Goal: Task Accomplishment & Management: Use online tool/utility

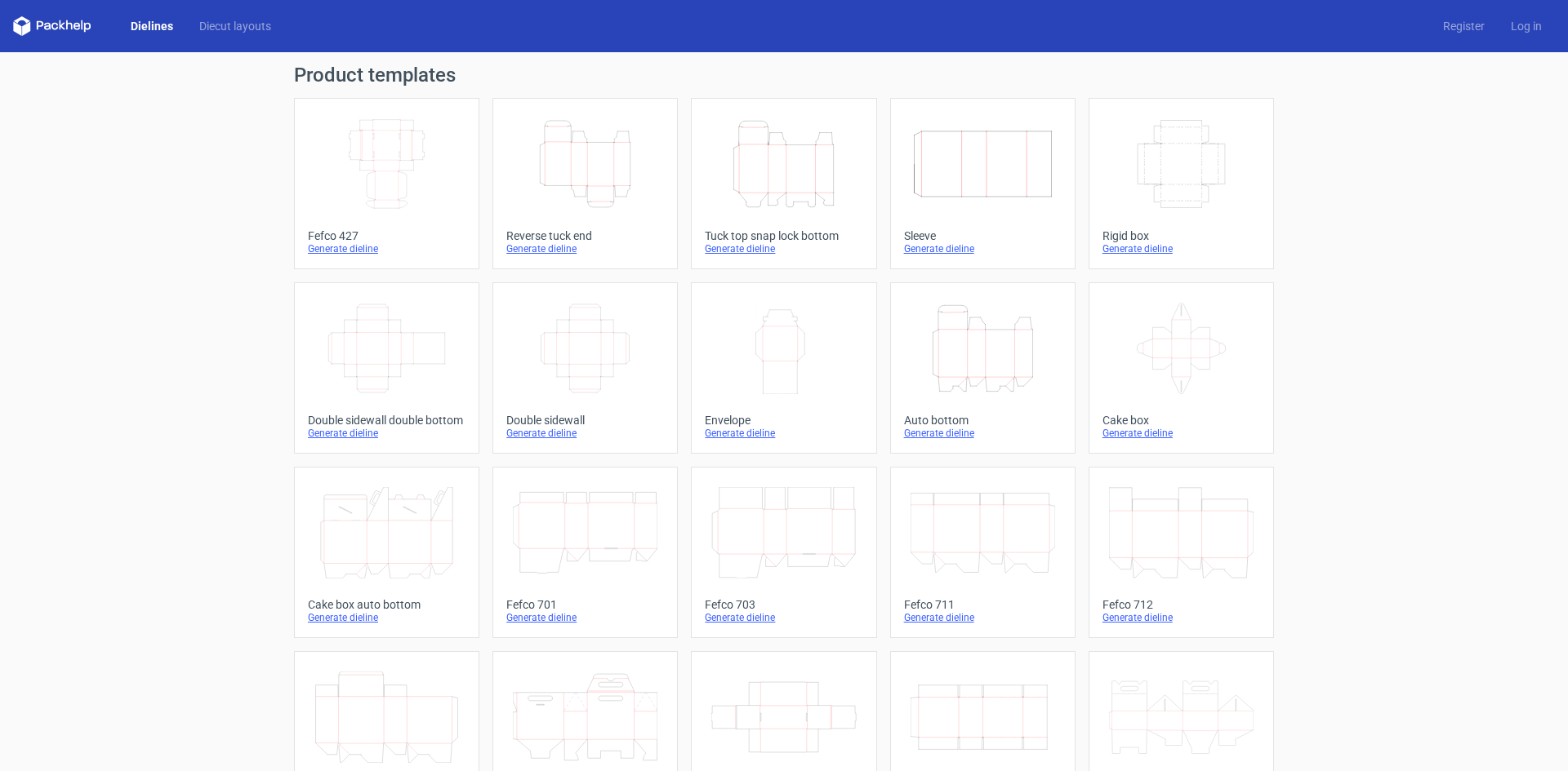
click at [806, 199] on icon "Height Depth Width" at bounding box center [784, 164] width 145 height 92
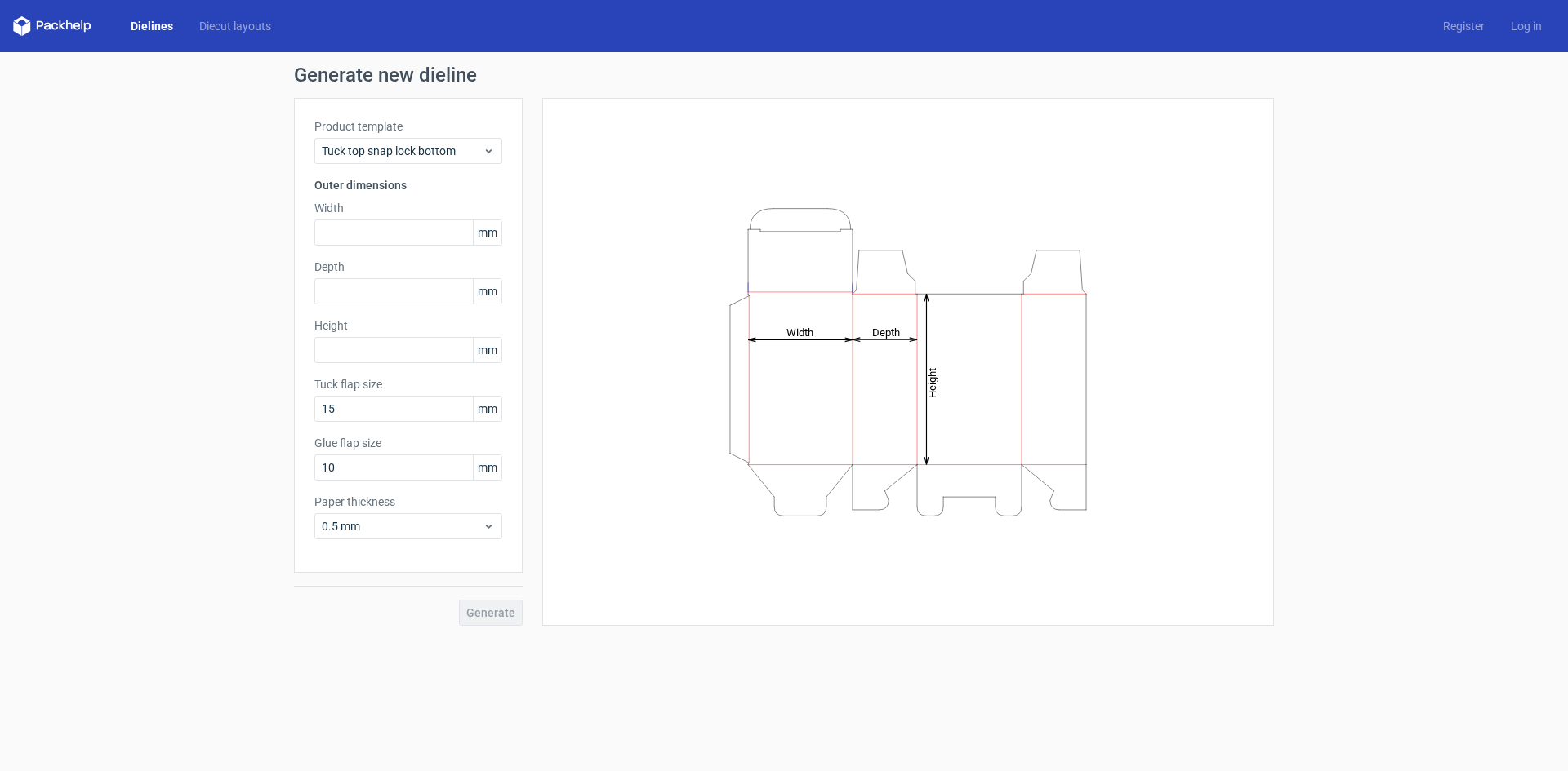
click at [443, 488] on div "Product template Tuck top snap lock bottom Outer dimensions Width mm Depth mm H…" at bounding box center [408, 336] width 229 height 475
click at [445, 478] on input "10" at bounding box center [408, 467] width 188 height 26
type input "20"
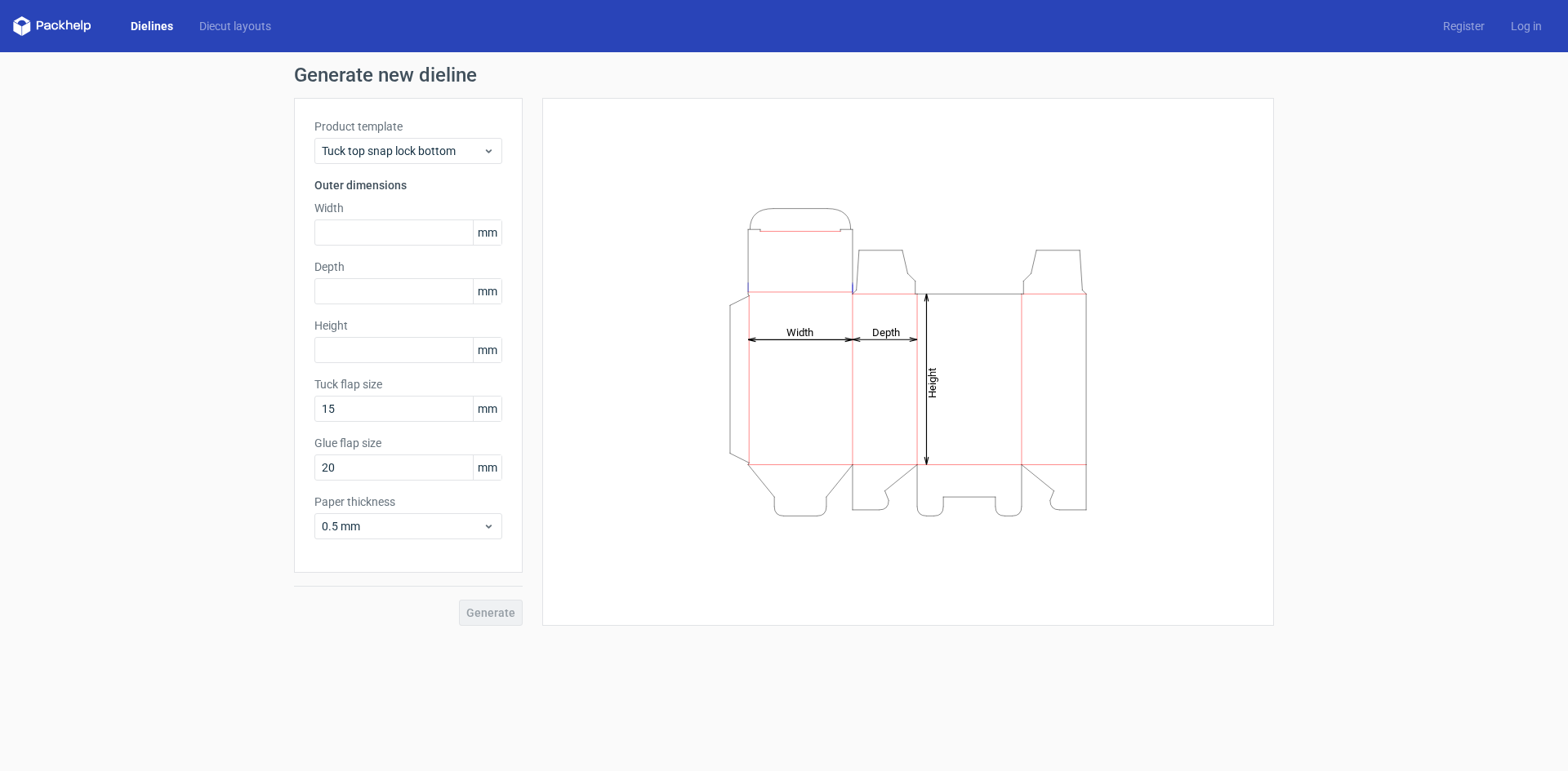
click at [426, 430] on div "Product template Tuck top snap lock bottom Outer dimensions Width mm Depth mm H…" at bounding box center [408, 336] width 229 height 475
click at [430, 412] on input "15" at bounding box center [408, 408] width 188 height 26
type input "20"
click at [401, 522] on span "0.5 mm" at bounding box center [402, 526] width 161 height 16
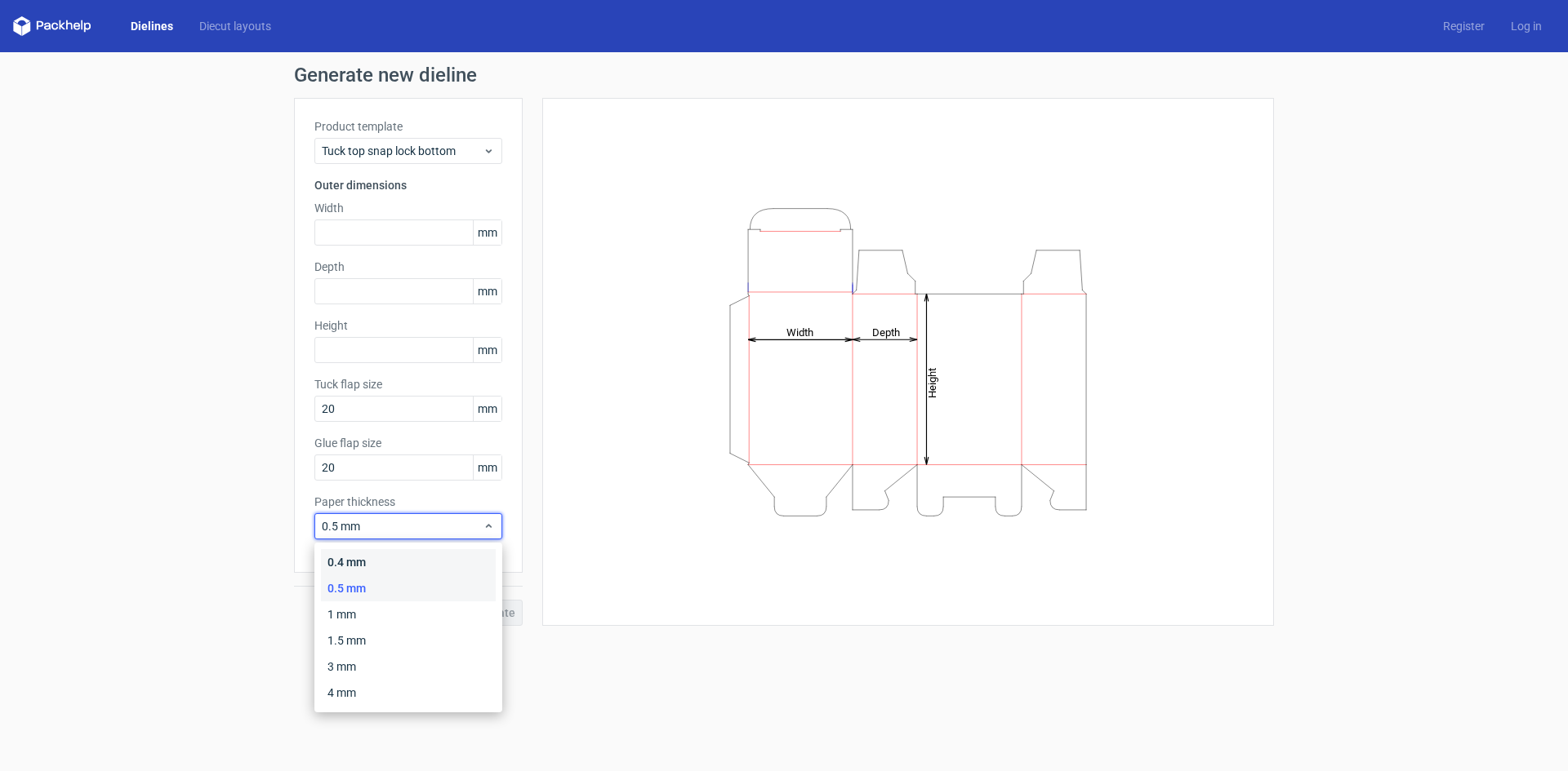
click at [381, 563] on div "0.4 mm" at bounding box center [407, 562] width 175 height 26
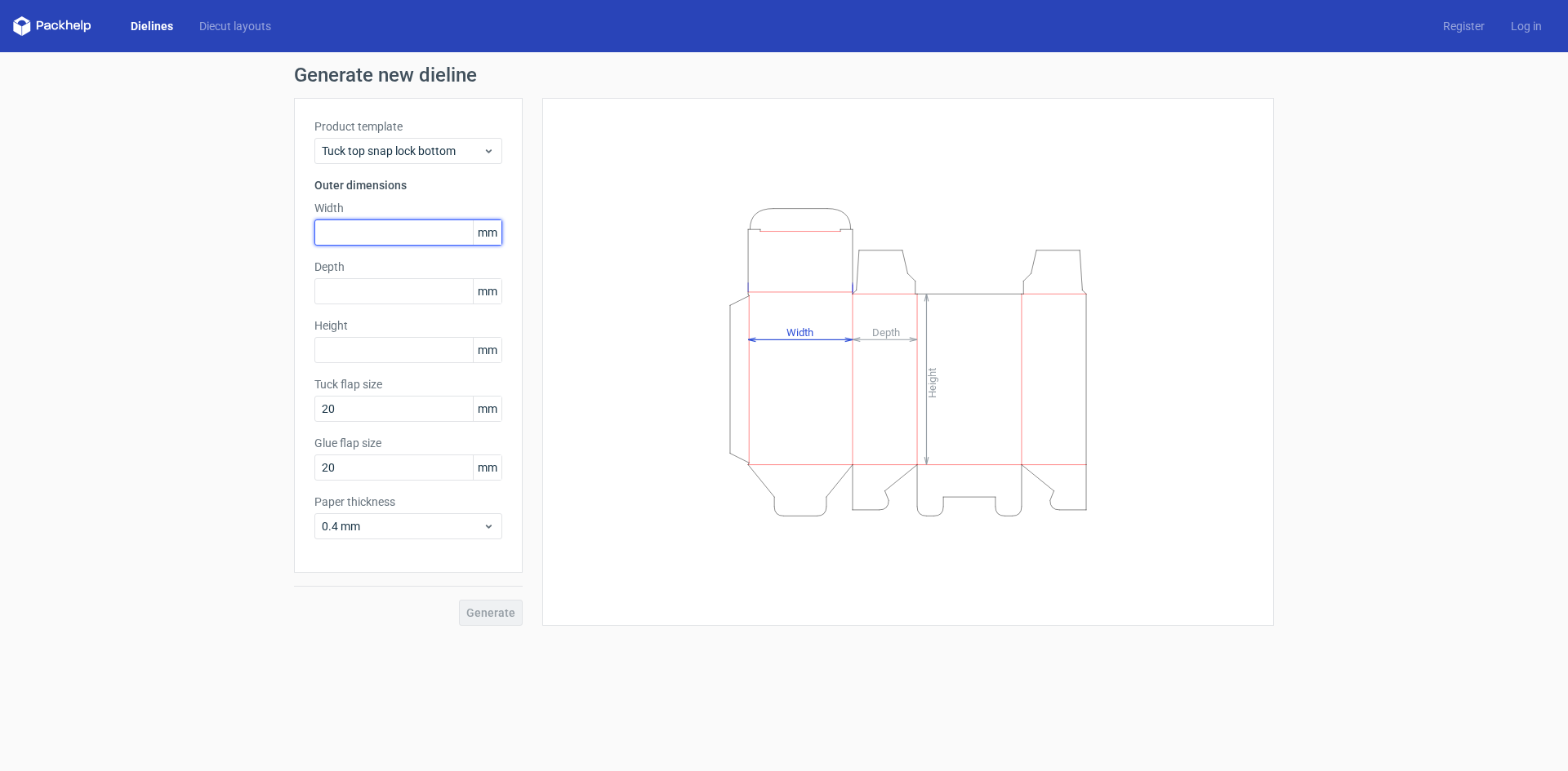
click at [369, 230] on input "text" at bounding box center [408, 233] width 188 height 26
type input "205"
click at [337, 291] on input "text" at bounding box center [408, 290] width 188 height 26
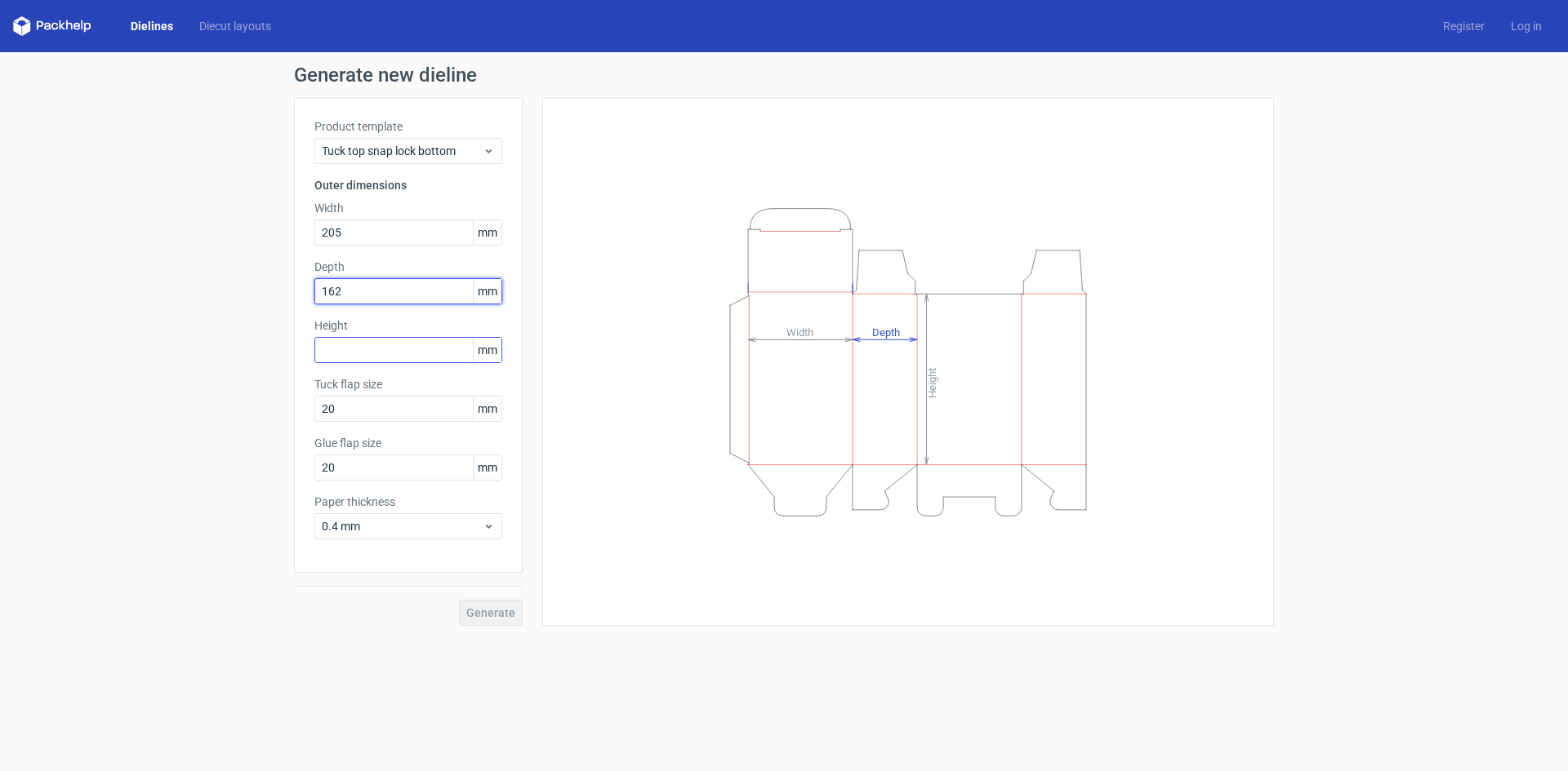
type input "162"
click at [372, 358] on input "text" at bounding box center [408, 349] width 188 height 26
click at [505, 614] on span "Generate" at bounding box center [490, 613] width 49 height 12
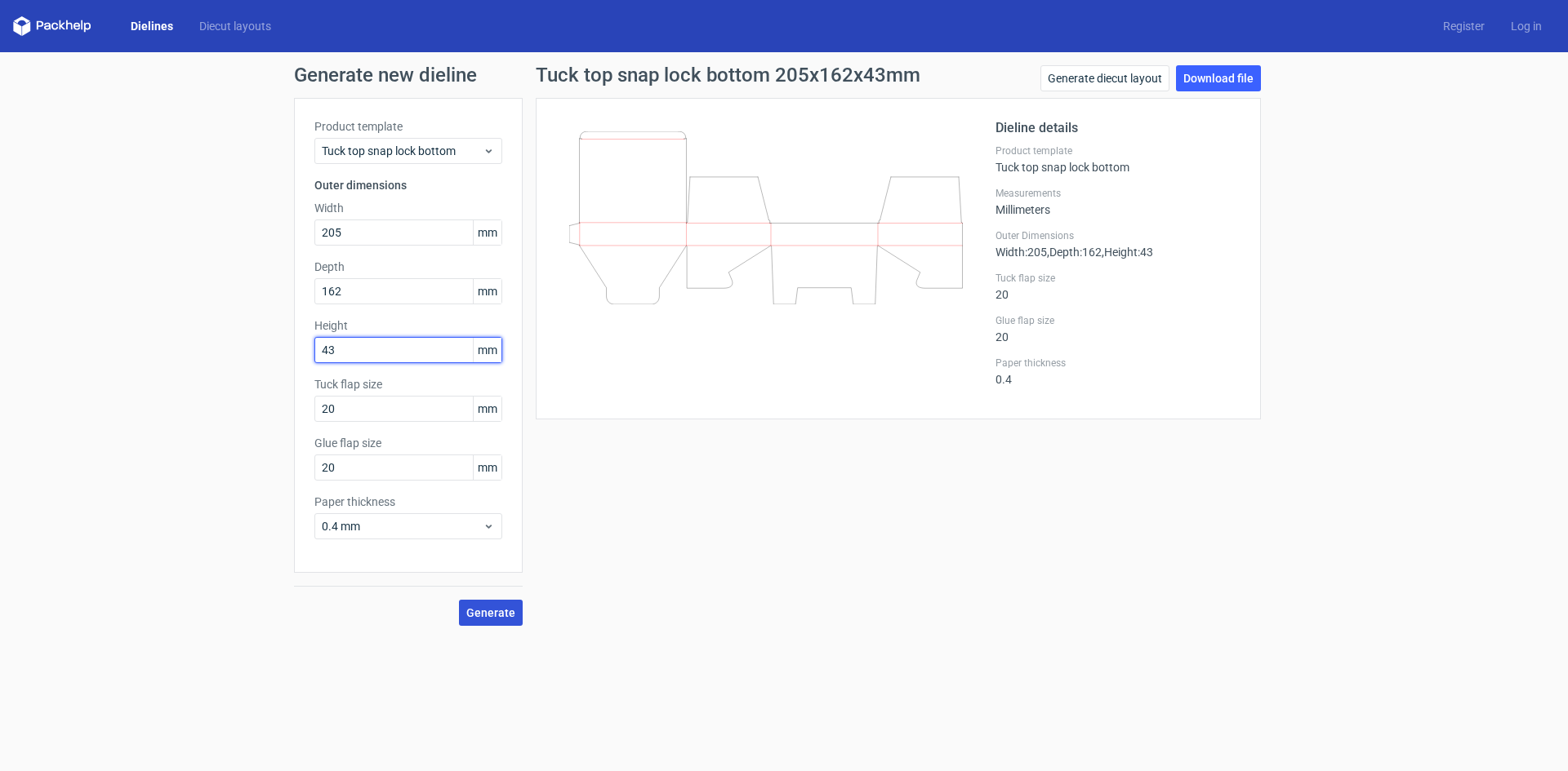
click at [379, 352] on input "43" at bounding box center [408, 349] width 188 height 26
type input "43"
click at [496, 608] on span "Generate" at bounding box center [490, 613] width 49 height 12
click at [1215, 80] on link "Download file" at bounding box center [1218, 78] width 85 height 26
click at [1133, 77] on link "Generate diecut layout" at bounding box center [1106, 78] width 129 height 26
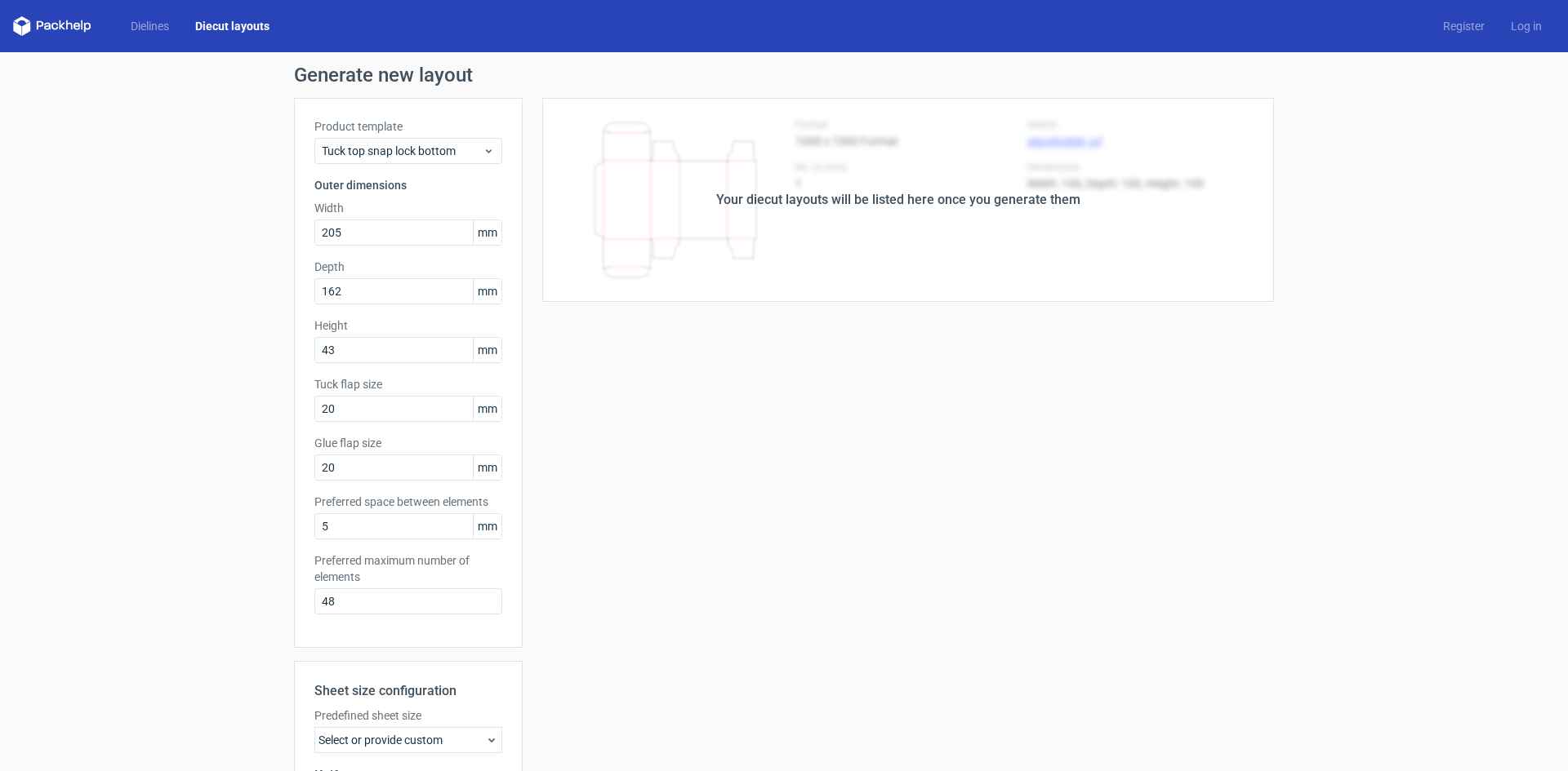
click at [919, 209] on div "Your diecut layouts will be listed here once you generate them" at bounding box center [898, 200] width 751 height 204
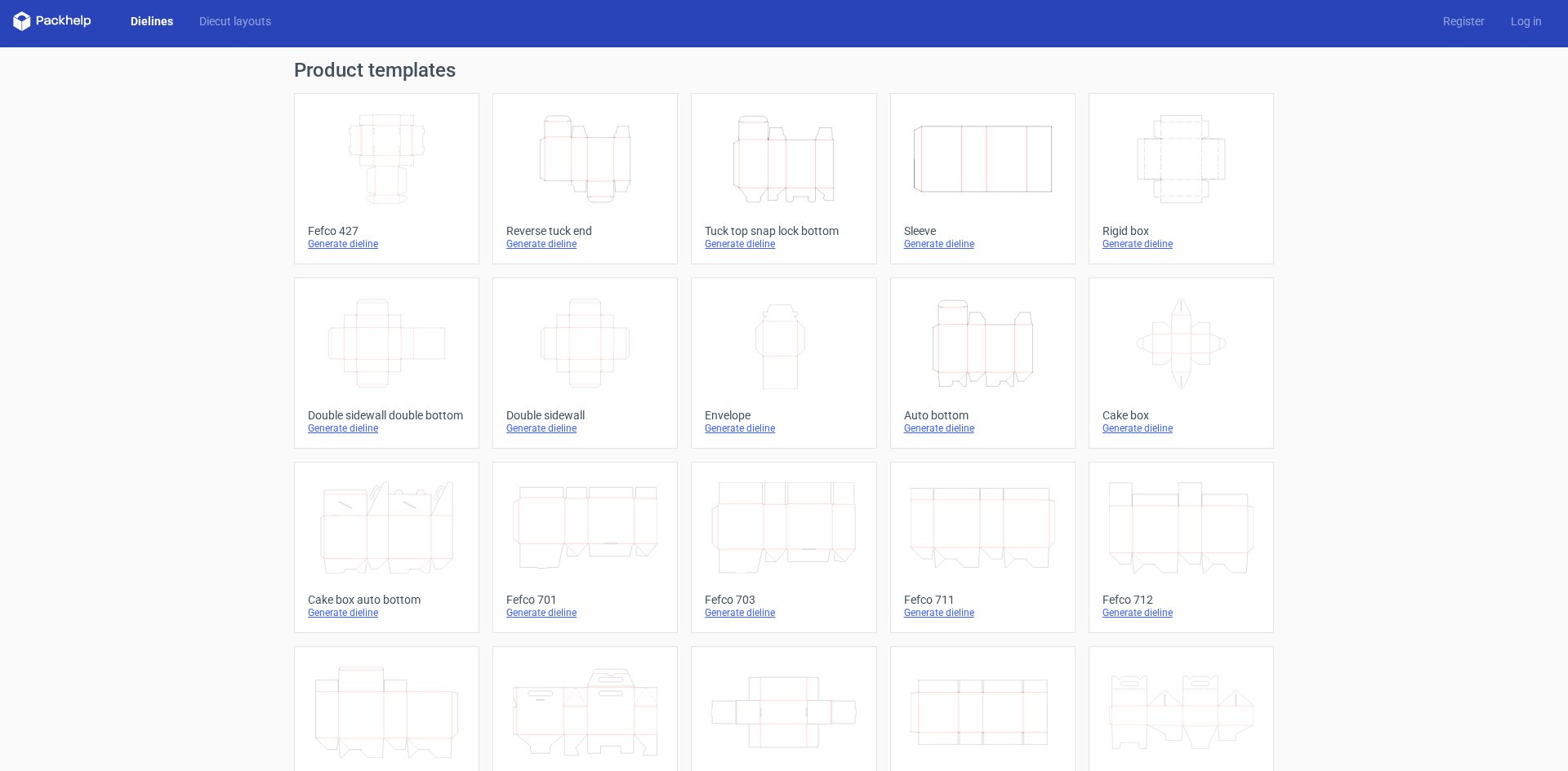
scroll to position [4, 0]
